Goal: Book appointment/travel/reservation

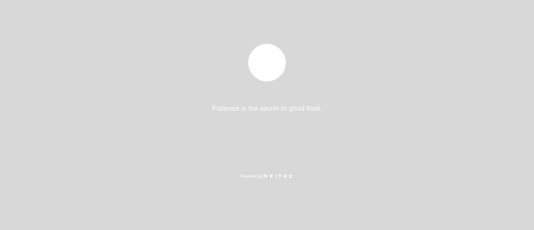
select select "es"
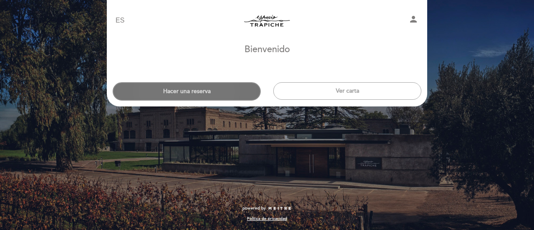
click at [209, 90] on button "Hacer una reserva" at bounding box center [187, 91] width 148 height 18
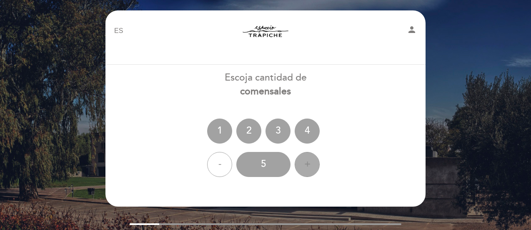
click at [309, 165] on div "+" at bounding box center [307, 164] width 25 height 25
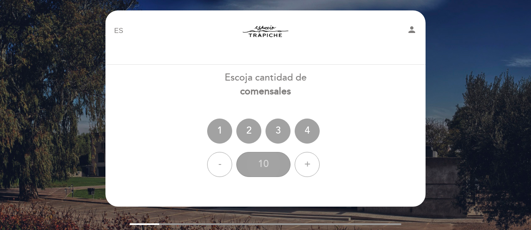
click at [277, 161] on div "10" at bounding box center [264, 164] width 54 height 25
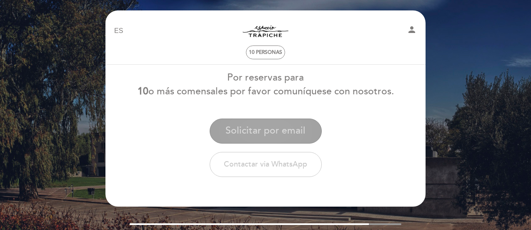
click at [253, 126] on button "Solicitar por email" at bounding box center [266, 130] width 112 height 25
